Goal: Task Accomplishment & Management: Use online tool/utility

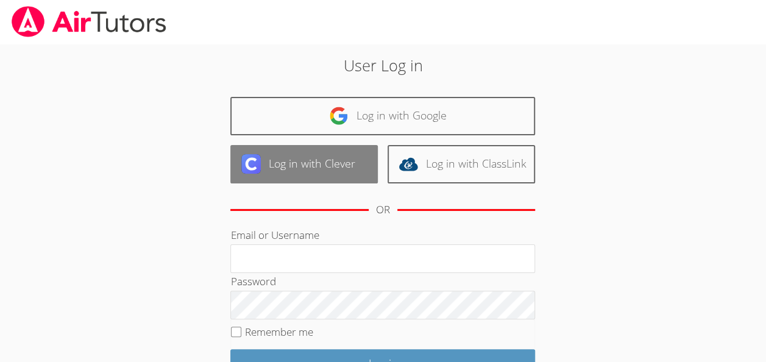
click at [340, 171] on link "Log in with Clever" at bounding box center [303, 164] width 147 height 38
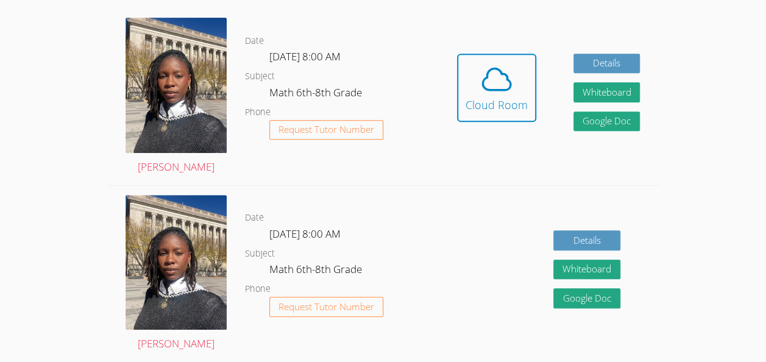
scroll to position [264, 0]
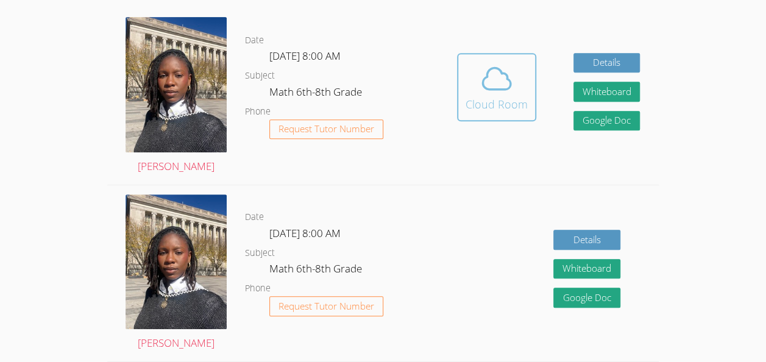
click at [488, 93] on icon at bounding box center [497, 79] width 34 height 34
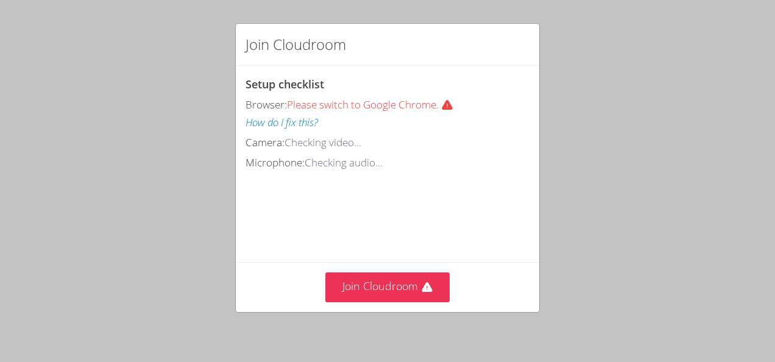
click at [467, 4] on div "Join Cloudroom Setup checklist Browser: Please switch to Google Chrome. How do …" at bounding box center [387, 181] width 775 height 362
click at [94, 174] on div "Join Cloudroom Setup checklist Browser: Please switch to Google Chrome. How do …" at bounding box center [387, 181] width 775 height 362
